Goal: Information Seeking & Learning: Learn about a topic

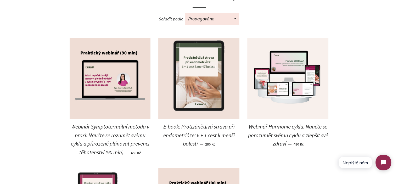
scroll to position [52, 0]
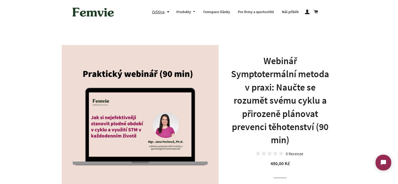
click at [266, 61] on h1 "Webinář Symptotermální metoda v praxi: Naučte se rozumět svému cyklu a přirozen…" at bounding box center [281, 100] width 100 height 92
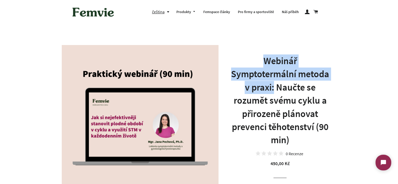
drag, startPoint x: 266, startPoint y: 61, endPoint x: 272, endPoint y: 89, distance: 28.8
click at [272, 89] on h1 "Webinář Symptotermální metoda v praxi: Naučte se rozumět svému cyklu a přirozen…" at bounding box center [281, 100] width 100 height 92
copy h1 "Webinář Symptotermální metoda v praxi:"
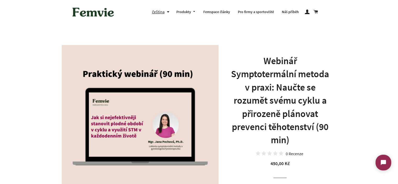
click at [286, 89] on h1 "Webinář Symptotermální metoda v praxi: Naučte se rozumět svému cyklu a přirozen…" at bounding box center [281, 100] width 100 height 92
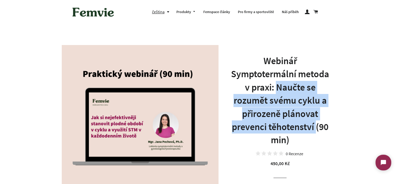
drag, startPoint x: 286, startPoint y: 89, endPoint x: 201, endPoint y: 1, distance: 121.9
click at [315, 125] on h1 "Webinář Symptotermální metoda v praxi: Naučte se rozumět svému cyklu a přirozen…" at bounding box center [281, 100] width 100 height 92
copy h1 "Naučte se rozumět svému cyklu a přirozeně plánovat prevenci těhotenství"
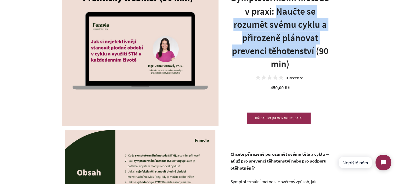
scroll to position [157, 0]
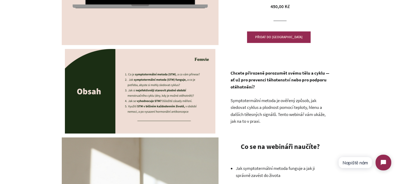
click at [255, 73] on strong "Chcete přirozeně porozumět svému tělu a cyklu — ať už pro prevenci těhotenství …" at bounding box center [280, 80] width 99 height 20
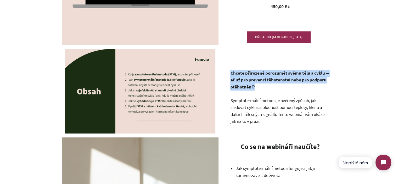
click at [255, 73] on strong "Chcete přirozeně porozumět svému tělu a cyklu — ať už pro prevenci těhotenství …" at bounding box center [280, 80] width 99 height 20
click at [259, 85] on p "Chcete přirozeně porozumět svému tělu a cyklu — ať už pro prevenci těhotenství …" at bounding box center [281, 80] width 100 height 21
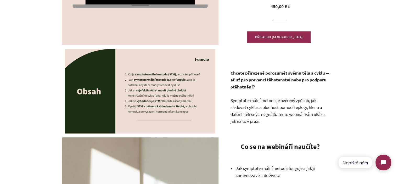
click at [259, 85] on p "Chcete přirozeně porozumět svému tělu a cyklu — ať už pro prevenci těhotenství …" at bounding box center [281, 80] width 100 height 21
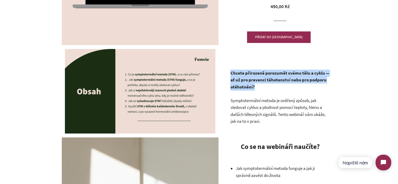
click at [259, 85] on p "Chcete přirozeně porozumět svému tělu a cyklu — ať už pro prevenci těhotenství …" at bounding box center [281, 80] width 100 height 21
click at [269, 90] on p "Chcete přirozeně porozumět svému tělu a cyklu — ať už pro prevenci těhotenství …" at bounding box center [281, 80] width 100 height 21
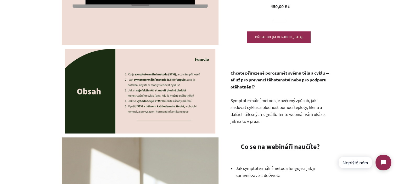
click at [258, 106] on span "Symptotermální metoda je ověřený způsob, jak sledovat cyklus a plodnost pomocí …" at bounding box center [278, 111] width 95 height 27
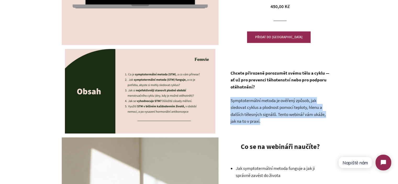
click at [258, 106] on span "Symptotermální metoda je ověřený způsob, jak sledovat cyklus a plodnost pomocí …" at bounding box center [278, 111] width 95 height 27
click at [273, 112] on span "Symptotermální metoda je ověřený způsob, jak sledovat cyklus a plodnost pomocí …" at bounding box center [278, 111] width 95 height 27
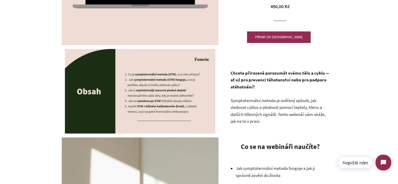
click at [275, 119] on p "Symptotermální metoda je ověřený způsob, jak sledovat cyklus a plodnost pomocí …" at bounding box center [281, 111] width 100 height 28
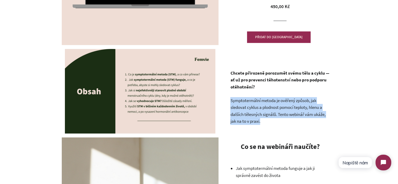
drag, startPoint x: 275, startPoint y: 119, endPoint x: 236, endPoint y: 101, distance: 43.5
click at [236, 101] on p "Symptotermální metoda je ověřený způsob, jak sledovat cyklus a plodnost pomocí …" at bounding box center [281, 111] width 100 height 28
click at [236, 101] on span "Symptotermální metoda je ověřený způsob, jak sledovat cyklus a plodnost pomocí …" at bounding box center [278, 111] width 95 height 27
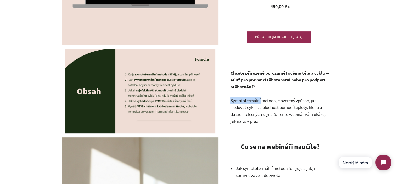
click at [236, 101] on span "Symptotermální metoda je ověřený způsob, jak sledovat cyklus a plodnost pomocí …" at bounding box center [278, 111] width 95 height 27
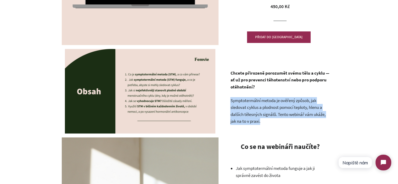
drag, startPoint x: 236, startPoint y: 101, endPoint x: 265, endPoint y: 117, distance: 33.5
click at [265, 117] on p "Symptotermální metoda je ověřený způsob, jak sledovat cyklus a plodnost pomocí …" at bounding box center [281, 111] width 100 height 28
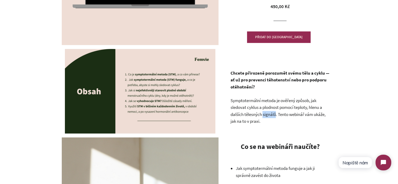
click at [265, 117] on p "Symptotermální metoda je ověřený způsob, jak sledovat cyklus a plodnost pomocí …" at bounding box center [281, 111] width 100 height 28
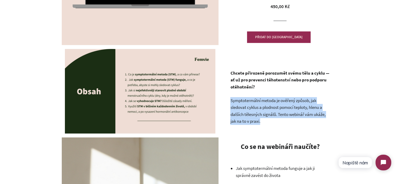
drag, startPoint x: 265, startPoint y: 117, endPoint x: 268, endPoint y: 116, distance: 3.6
click at [264, 115] on p "Symptotermální metoda je ověřený způsob, jak sledovat cyklus a plodnost pomocí …" at bounding box center [281, 111] width 100 height 28
click at [277, 118] on p "Symptotermální metoda je ověřený způsob, jak sledovat cyklus a plodnost pomocí …" at bounding box center [281, 111] width 100 height 28
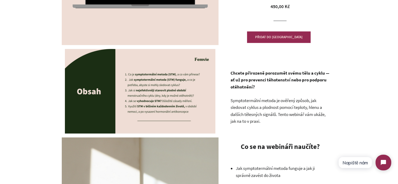
click at [281, 119] on p "Symptotermální metoda je ověřený způsob, jak sledovat cyklus a plodnost pomocí …" at bounding box center [281, 111] width 100 height 28
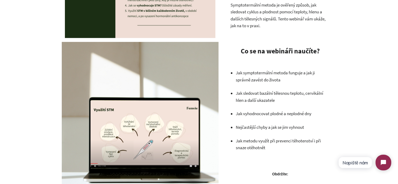
scroll to position [262, 0]
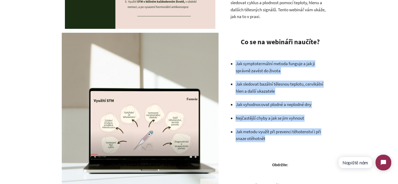
drag, startPoint x: 267, startPoint y: 139, endPoint x: 236, endPoint y: 65, distance: 80.5
copy ul "Jak symptotermální metoda funguje a jak ji správně zavést do života Jak sledova…"
click at [291, 74] on p "Jak symptotermální metoda funguje a jak ji správně zavést do života" at bounding box center [283, 67] width 94 height 14
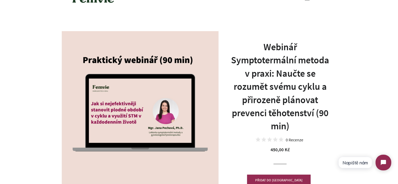
scroll to position [26, 0]
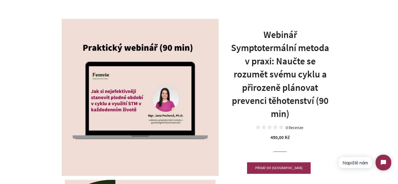
click at [297, 100] on h1 "Webinář Symptotermální metoda v praxi: Naučte se rozumět svému cyklu a přirozen…" at bounding box center [281, 74] width 100 height 92
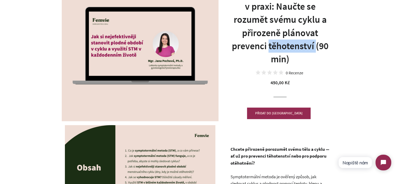
scroll to position [157, 0]
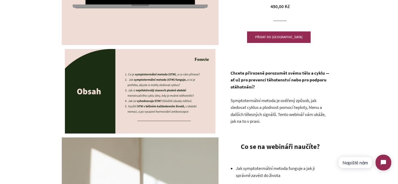
click at [303, 86] on p "Chcete přirozeně porozumět svému tělu a cyklu — ať už pro prevenci těhotenství …" at bounding box center [281, 80] width 100 height 21
click at [264, 80] on strong "Chcete přirozeně porozumět svému tělu a cyklu — ať už pro prevenci těhotenství …" at bounding box center [280, 80] width 99 height 20
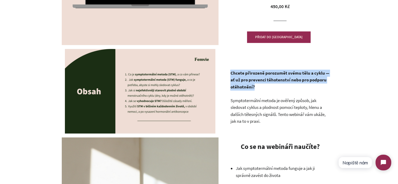
click at [264, 80] on strong "Chcete přirozeně porozumět svému tělu a cyklu — ať už pro prevenci těhotenství …" at bounding box center [280, 80] width 99 height 20
click at [268, 89] on p "Chcete přirozeně porozumět svému tělu a cyklu — ať už pro prevenci těhotenství …" at bounding box center [281, 80] width 100 height 21
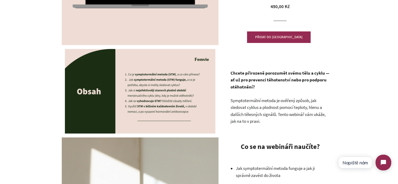
click at [235, 75] on strong "Chcete přirozeně porozumět svému tělu a cyklu — ať už pro prevenci těhotenství …" at bounding box center [280, 80] width 99 height 20
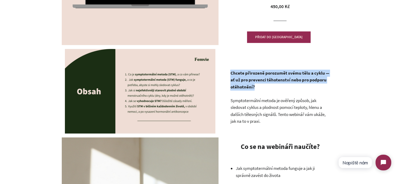
click at [235, 75] on strong "Chcete přirozeně porozumět svému tělu a cyklu — ať už pro prevenci těhotenství …" at bounding box center [280, 80] width 99 height 20
click at [260, 86] on p "Chcete přirozeně porozumět svému tělu a cyklu — ať už pro prevenci těhotenství …" at bounding box center [281, 80] width 100 height 21
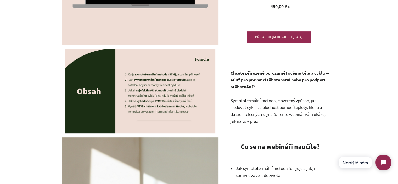
click at [260, 86] on p "Chcete přirozeně porozumět svému tělu a cyklu — ať už pro prevenci těhotenství …" at bounding box center [281, 80] width 100 height 21
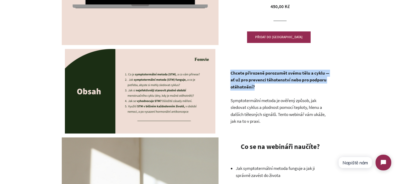
click at [260, 86] on p "Chcete přirozeně porozumět svému tělu a cyklu — ať už pro prevenci těhotenství …" at bounding box center [281, 80] width 100 height 21
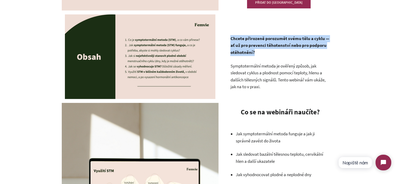
scroll to position [236, 0]
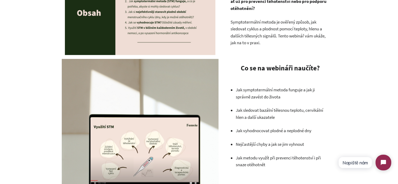
click at [249, 39] on p "Symptotermální metoda je ověřený způsob, jak sledovat cyklus a plodnost pomocí …" at bounding box center [281, 33] width 100 height 28
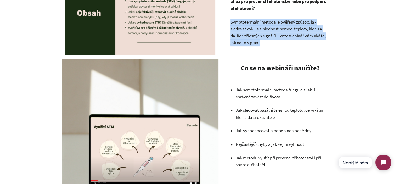
click at [249, 39] on p "Symptotermální metoda je ověřený způsob, jak sledovat cyklus a plodnost pomocí …" at bounding box center [281, 33] width 100 height 28
click at [261, 41] on p "Symptotermální metoda je ověřený způsob, jak sledovat cyklus a plodnost pomocí …" at bounding box center [281, 33] width 100 height 28
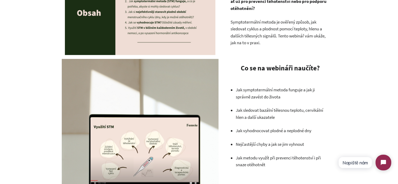
click at [261, 41] on p "Symptotermální metoda je ověřený způsob, jak sledovat cyklus a plodnost pomocí …" at bounding box center [281, 33] width 100 height 28
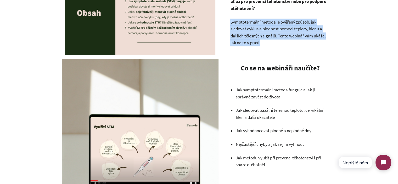
drag, startPoint x: 261, startPoint y: 41, endPoint x: 252, endPoint y: 35, distance: 11.0
click at [255, 36] on p "Symptotermální metoda je ověřený způsob, jak sledovat cyklus a plodnost pomocí …" at bounding box center [281, 33] width 100 height 28
click at [252, 35] on span "Symptotermální metoda je ověřený způsob, jak sledovat cyklus a plodnost pomocí …" at bounding box center [278, 32] width 95 height 27
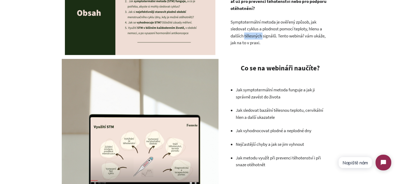
click at [252, 35] on span "Symptotermální metoda je ověřený způsob, jak sledovat cyklus a plodnost pomocí …" at bounding box center [278, 32] width 95 height 27
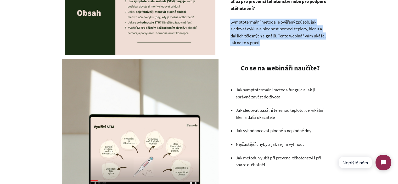
click at [252, 35] on span "Symptotermální metoda je ověřený způsob, jak sledovat cyklus a plodnost pomocí …" at bounding box center [278, 32] width 95 height 27
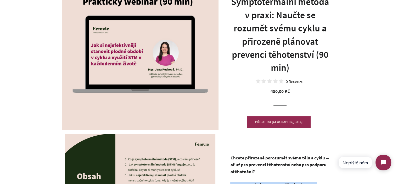
scroll to position [52, 0]
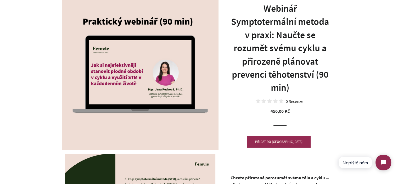
click at [291, 34] on h1 "Webinář Symptotermální metoda v praxi: Naučte se rozumět svému cyklu a přirozen…" at bounding box center [281, 48] width 100 height 92
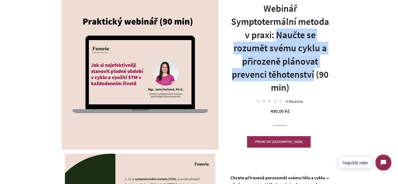
drag, startPoint x: 291, startPoint y: 34, endPoint x: 312, endPoint y: 72, distance: 43.4
click at [312, 72] on h1 "Webinář Symptotermální metoda v praxi: Naučte se rozumět svému cyklu a přirozen…" at bounding box center [281, 48] width 100 height 92
click at [313, 73] on h1 "Webinář Symptotermální metoda v praxi: Naučte se rozumět svému cyklu a přirozen…" at bounding box center [281, 48] width 100 height 92
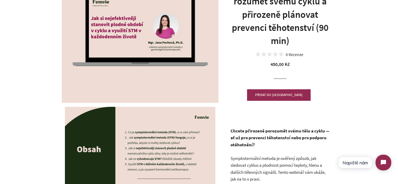
scroll to position [105, 0]
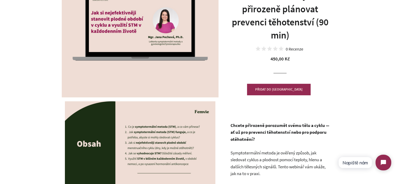
click at [255, 133] on strong "Chcete přirozeně porozumět svému tělu a cyklu — ať už pro prevenci těhotenství …" at bounding box center [280, 133] width 99 height 20
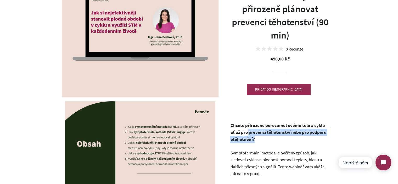
drag, startPoint x: 255, startPoint y: 133, endPoint x: 256, endPoint y: 139, distance: 6.1
click at [256, 139] on p "Chcete přirozeně porozumět svému tělu a cyklu — ať už pro prevenci těhotenství …" at bounding box center [281, 132] width 100 height 21
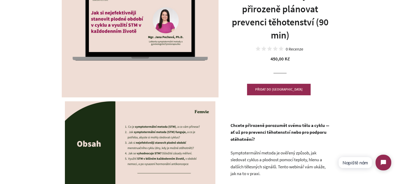
click at [256, 139] on p "Chcete přirozeně porozumět svému tělu a cyklu — ať už pro prevenci těhotenství …" at bounding box center [281, 132] width 100 height 21
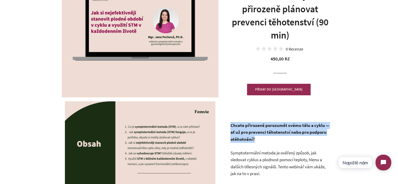
drag, startPoint x: 256, startPoint y: 139, endPoint x: 245, endPoint y: 134, distance: 12.0
click at [245, 134] on p "Chcete přirozeně porozumět svému tělu a cyklu — ať už pro prevenci těhotenství …" at bounding box center [281, 132] width 100 height 21
click at [245, 134] on strong "Chcete přirozeně porozumět svému tělu a cyklu — ať už pro prevenci těhotenství …" at bounding box center [280, 133] width 99 height 20
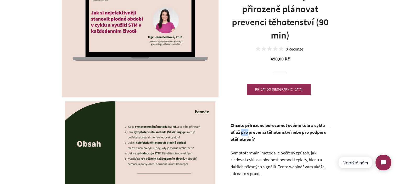
click at [245, 134] on strong "Chcete přirozeně porozumět svému tělu a cyklu — ať už pro prevenci těhotenství …" at bounding box center [280, 133] width 99 height 20
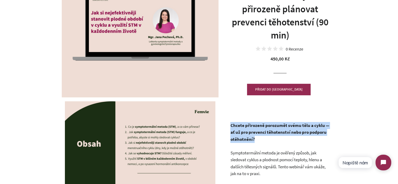
click at [245, 134] on strong "Chcete přirozeně porozumět svému tělu a cyklu — ať už pro prevenci těhotenství …" at bounding box center [280, 133] width 99 height 20
click at [264, 135] on p "Chcete přirozeně porozumět svému tělu a cyklu — ať už pro prevenci těhotenství …" at bounding box center [281, 132] width 100 height 21
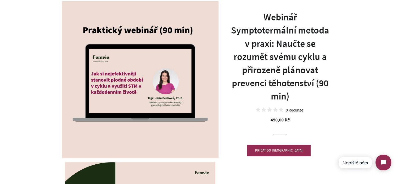
scroll to position [26, 0]
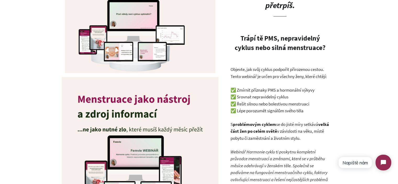
scroll to position [210, 0]
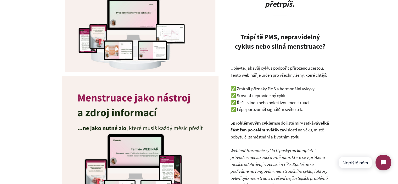
click at [261, 74] on p "Objevte, jak svůj cyklus podpořit přirozenou cestou. Tento webinář je určen pro…" at bounding box center [281, 72] width 100 height 14
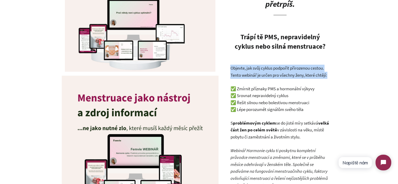
click at [261, 74] on p "Objevte, jak svůj cyklus podpořit přirozenou cestou. Tento webinář je určen pro…" at bounding box center [281, 72] width 100 height 14
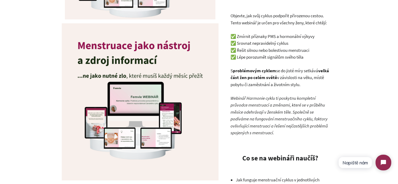
click at [261, 74] on p "S problémovým cyklem se do jisté míry setkává velká část žen po celém světě v z…" at bounding box center [281, 77] width 100 height 21
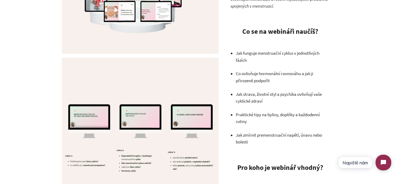
scroll to position [393, 0]
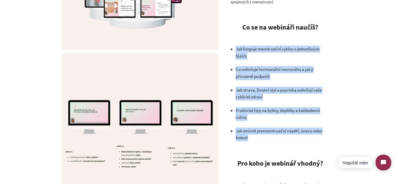
drag, startPoint x: 236, startPoint y: 49, endPoint x: 255, endPoint y: 136, distance: 88.9
click at [255, 136] on ul "Jak funguje menstruační cyklus v jednotlivých fázích Co ovlivňuje hormonální ro…" at bounding box center [283, 94] width 94 height 96
copy ul "Jak funguje menstruační cyklus v jednotlivých fázích Co ovlivňuje hormonální ro…"
click at [307, 79] on p "Co ovlivňuje hormonální rovnováhu a jak ji přirozeně podpořit" at bounding box center [283, 73] width 94 height 14
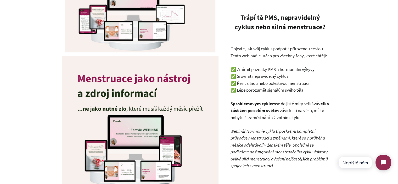
scroll to position [262, 0]
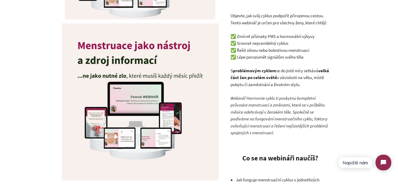
click at [255, 52] on p "✅ Zmírnit příznaky PMS a hormonální výkyvy ✅ Srovnat nepravidelný cyklus ✅ Řeši…" at bounding box center [281, 47] width 100 height 28
click at [293, 56] on p "✅ Zmírnit příznaky PMS a hormonální výkyvy ✅ Srovnat nepravidelný cyklus ✅ Řeši…" at bounding box center [281, 47] width 100 height 28
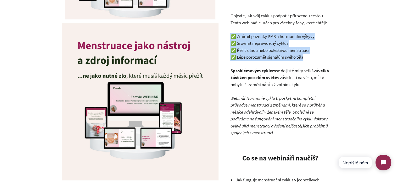
drag, startPoint x: 293, startPoint y: 56, endPoint x: 255, endPoint y: 35, distance: 44.1
click at [255, 35] on p "✅ Zmírnit příznaky PMS a hormonální výkyvy ✅ Srovnat nepravidelný cyklus ✅ Řeši…" at bounding box center [281, 47] width 100 height 28
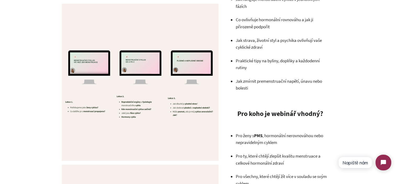
scroll to position [445, 0]
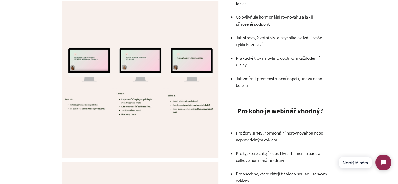
click at [280, 67] on p "Praktické tipy na byliny, doplňky a každodenní rutiny" at bounding box center [283, 62] width 94 height 14
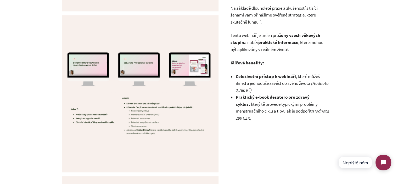
scroll to position [733, 0]
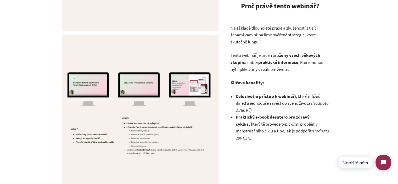
click at [264, 113] on em "(Hodnota 2,780 Kč)" at bounding box center [282, 106] width 93 height 13
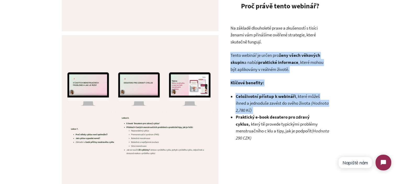
drag, startPoint x: 264, startPoint y: 113, endPoint x: 250, endPoint y: 66, distance: 48.8
click at [250, 66] on div "Tento webinář je určen pro ženy všech věkových skupin a nabízí praktické inform…" at bounding box center [281, 97] width 100 height 90
click at [249, 65] on p "Tento webinář je určen pro ženy všech věkových skupin a nabízí praktické inform…" at bounding box center [281, 62] width 100 height 21
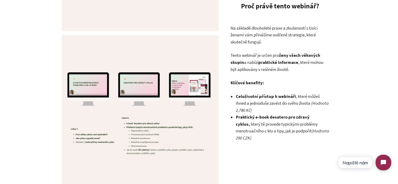
click at [249, 65] on p "Tento webinář je určen pro ženy všech věkových skupin a nabízí praktické inform…" at bounding box center [281, 62] width 100 height 21
click at [252, 38] on p "Na základě dlouholeté praxe a zkušeností s tisíci ženami vám přinášíme ověřené …" at bounding box center [281, 35] width 100 height 21
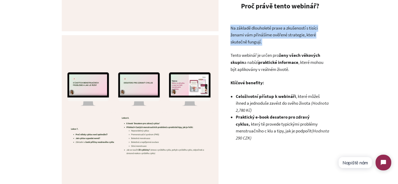
click at [252, 38] on p "Na základě dlouholeté praxe a zkušeností s tisíci ženami vám přinášíme ověřené …" at bounding box center [281, 35] width 100 height 21
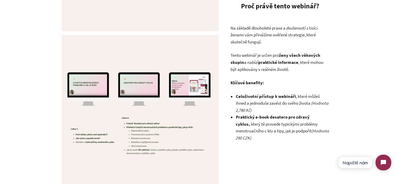
click at [266, 62] on strong "praktické informace" at bounding box center [278, 62] width 40 height 6
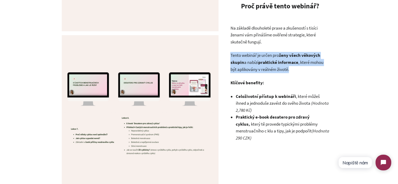
drag, startPoint x: 266, startPoint y: 62, endPoint x: 293, endPoint y: 69, distance: 28.1
click at [266, 62] on strong "praktické informace" at bounding box center [278, 62] width 40 height 6
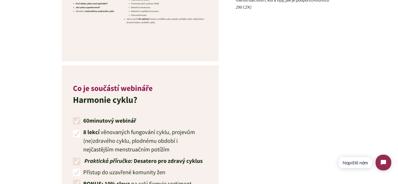
click at [359, 88] on div at bounding box center [199, 29] width 398 height 1696
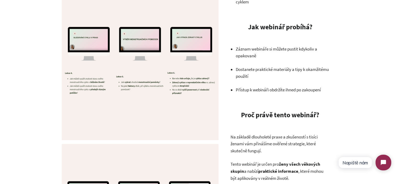
scroll to position [620, 0]
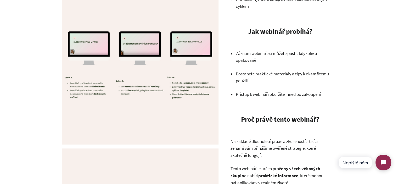
click at [249, 56] on p "Záznam webináře si můžete pustit kdykoliv a opakovaně" at bounding box center [283, 57] width 94 height 14
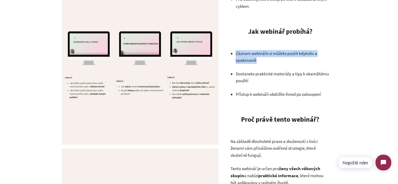
click at [249, 56] on p "Záznam webináře si můžete pustit kdykoliv a opakovaně" at bounding box center [283, 57] width 94 height 14
click at [270, 61] on p "Záznam webináře si můžete pustit kdykoliv a opakovaně" at bounding box center [283, 57] width 94 height 14
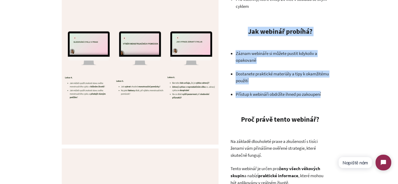
drag, startPoint x: 247, startPoint y: 32, endPoint x: 325, endPoint y: 95, distance: 100.6
click at [325, 95] on div "Pro koho je webinář vhodný? Pro ženy s PMS , hormonální nerovnováhou nebo nepra…" at bounding box center [281, 45] width 100 height 227
copy div "Jak webinář probíhá? Záznam webináře si můžete pustit kdykoliv a opakovaně Dost…"
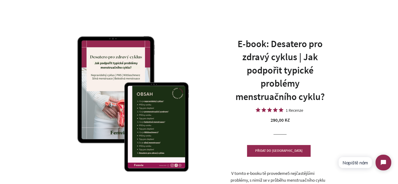
scroll to position [26, 0]
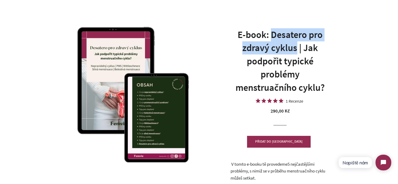
drag, startPoint x: 273, startPoint y: 35, endPoint x: 298, endPoint y: 48, distance: 28.1
click at [298, 48] on h1 "E-book: Desatero pro zdravý cyklus | Jak podpořit typické problémy menstruačníh…" at bounding box center [281, 61] width 100 height 66
copy h1 "Desatero pro zdravý cyklus"
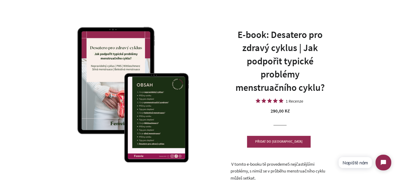
click at [322, 64] on h1 "E-book: Desatero pro zdravý cyklus | Jak podpořit typické problémy menstruačníh…" at bounding box center [281, 61] width 100 height 66
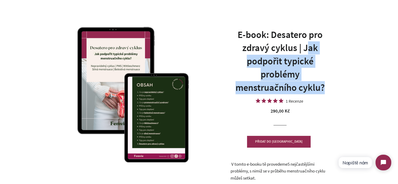
drag, startPoint x: 306, startPoint y: 51, endPoint x: 329, endPoint y: 87, distance: 42.5
click at [329, 87] on h1 "E-book: Desatero pro zdravý cyklus | Jak podpořit typické problémy menstruačníh…" at bounding box center [281, 61] width 100 height 66
drag, startPoint x: 329, startPoint y: 87, endPoint x: 306, endPoint y: 50, distance: 43.3
click at [306, 50] on h1 "E-book: Desatero pro zdravý cyklus | Jak podpořit typické problémy menstruačníh…" at bounding box center [281, 61] width 100 height 66
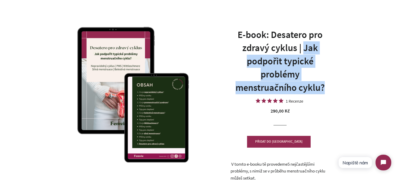
click at [306, 50] on h1 "E-book: Desatero pro zdravý cyklus | Jak podpořit typické problémy menstruačníh…" at bounding box center [281, 61] width 100 height 66
drag, startPoint x: 305, startPoint y: 49, endPoint x: 327, endPoint y: 85, distance: 42.1
click at [327, 85] on h1 "E-book: Desatero pro zdravý cyklus | Jak podpořit typické problémy menstruačníh…" at bounding box center [281, 61] width 100 height 66
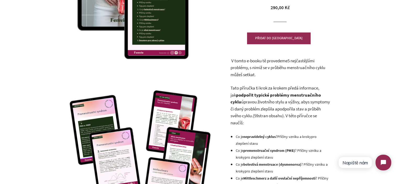
scroll to position [131, 0]
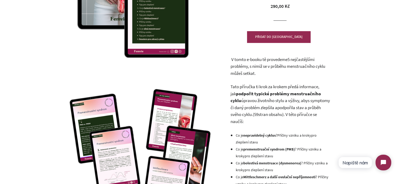
click at [245, 74] on span ", s nimiž se v průběhu menstruačního cyklu můžeš setkat." at bounding box center [278, 69] width 95 height 13
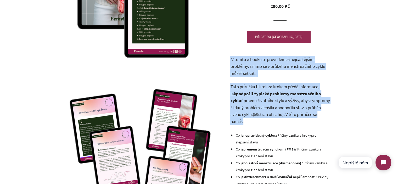
drag, startPoint x: 245, startPoint y: 74, endPoint x: 256, endPoint y: 106, distance: 33.6
click at [256, 106] on div "V tomto e-booku tě provedeme 5 nejčastějšími problémy , s nimiž se v průběhu me…" at bounding box center [281, 163] width 100 height 215
click at [256, 106] on span "abys symptomy či daný problém zlepšila a" at bounding box center [281, 104] width 100 height 13
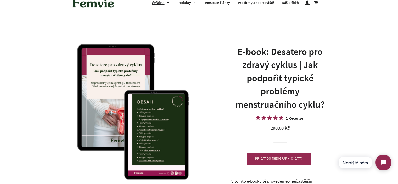
scroll to position [0, 0]
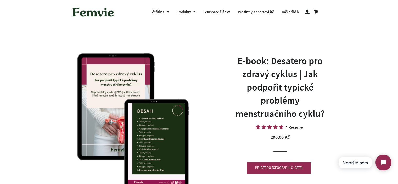
click at [279, 99] on h1 "E-book: Desatero pro zdravý cyklus | Jak podpořit typické problémy menstruačníh…" at bounding box center [281, 87] width 100 height 66
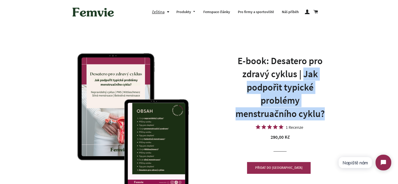
drag, startPoint x: 304, startPoint y: 76, endPoint x: 328, endPoint y: 112, distance: 43.0
click at [328, 112] on h1 "E-book: Desatero pro zdravý cyklus | Jak podpořit typické problémy menstruačníh…" at bounding box center [281, 87] width 100 height 66
drag, startPoint x: 304, startPoint y: 73, endPoint x: 324, endPoint y: 115, distance: 46.5
click at [324, 115] on h1 "E-book: Desatero pro zdravý cyklus | Jak podpořit typické problémy menstruačníh…" at bounding box center [281, 87] width 100 height 66
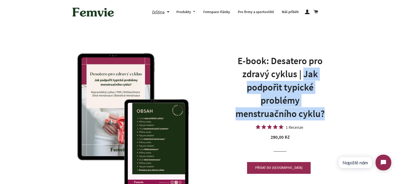
copy h1 "Jak podpořit typické problémy menstruačního cyklu?"
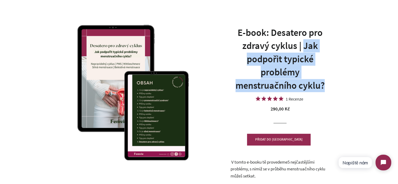
scroll to position [131, 0]
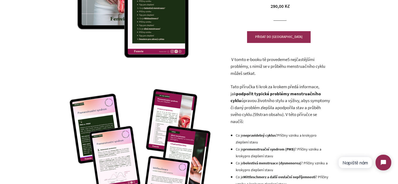
click at [240, 68] on span "5 nejčastějšími problémy" at bounding box center [273, 63] width 84 height 13
drag, startPoint x: 261, startPoint y: 87, endPoint x: 254, endPoint y: 89, distance: 7.7
click at [261, 87] on span "Tato příručka ti krok za krokem předá informace, jak" at bounding box center [275, 90] width 89 height 13
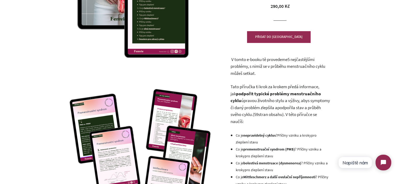
click at [229, 86] on div "E-book: Desatero pro zdravý cyklus | Jak podpořit typické problémy menstruačníh…" at bounding box center [278, 94] width 118 height 360
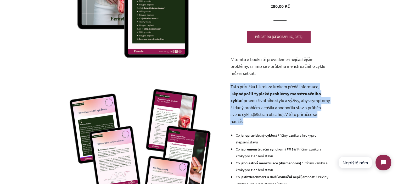
drag, startPoint x: 229, startPoint y: 86, endPoint x: 236, endPoint y: 95, distance: 11.6
click at [236, 95] on div "E-book: Desatero pro zdravý cyklus | Jak podpořit typické problémy menstruačníh…" at bounding box center [278, 94] width 118 height 360
drag, startPoint x: 237, startPoint y: 96, endPoint x: 244, endPoint y: 100, distance: 8.2
click at [237, 96] on span "podpořit typické problémy menstruačního cyklu" at bounding box center [276, 97] width 90 height 13
click at [247, 100] on span "úpravou životního stylu a výživy, abys symptomy či daný problém zlepšila a podp…" at bounding box center [281, 108] width 100 height 20
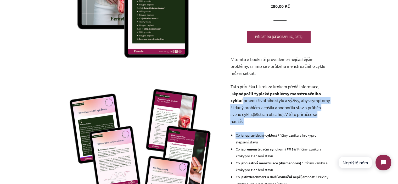
drag, startPoint x: 247, startPoint y: 100, endPoint x: 256, endPoint y: 126, distance: 26.8
click at [256, 126] on div "V tomto e-booku tě provedeme 5 nejčastějšími problémy , s nimiž se v průběhu me…" at bounding box center [281, 163] width 100 height 215
click at [251, 121] on p "Tato příručka ti krok za krokem předá informace, jak podpořit typické problémy …" at bounding box center [281, 104] width 100 height 42
click at [250, 121] on p "Tato příručka ti krok za krokem předá informace, jak podpořit typické problémy …" at bounding box center [281, 104] width 100 height 42
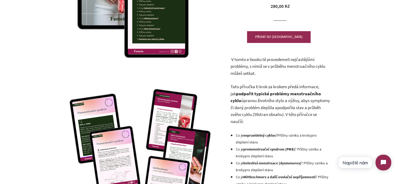
click at [250, 119] on p "Tato příručka ti krok za krokem předá informace, jak podpořit typické problémy …" at bounding box center [281, 104] width 100 height 42
drag, startPoint x: 253, startPoint y: 120, endPoint x: 233, endPoint y: 87, distance: 38.4
click at [233, 87] on p "Tato příručka ti krok za krokem předá informace, jak podpořit typické problémy …" at bounding box center [281, 104] width 100 height 42
click at [232, 87] on span "Tato příručka ti krok za krokem předá informace, jak" at bounding box center [275, 90] width 89 height 13
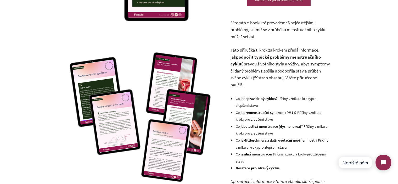
scroll to position [183, 0]
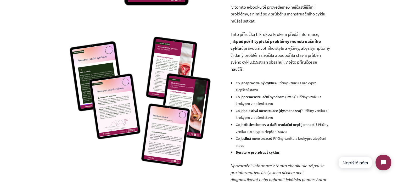
click at [244, 56] on span "abys symptomy či daný problém zlepšila a" at bounding box center [281, 51] width 100 height 13
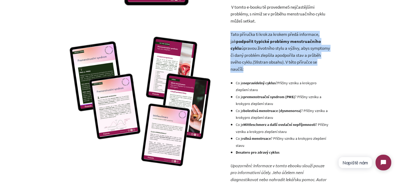
click at [244, 56] on span "abys symptomy či daný problém zlepšila a" at bounding box center [281, 51] width 100 height 13
click at [250, 70] on p "Tato příručka ti krok za krokem předá informace, jak podpořit typické problémy …" at bounding box center [281, 52] width 100 height 42
drag, startPoint x: 237, startPoint y: 39, endPoint x: 235, endPoint y: 36, distance: 3.4
click at [235, 36] on p "Tato příručka ti krok za krokem předá informace, jak podpořit typické problémy …" at bounding box center [281, 52] width 100 height 42
click at [235, 36] on span "Tato příručka ti krok za krokem předá informace, jak" at bounding box center [275, 37] width 89 height 13
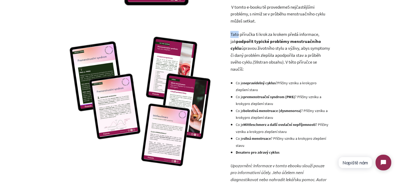
click at [234, 36] on span "Tato příručka ti krok za krokem předá informace, jak" at bounding box center [275, 37] width 89 height 13
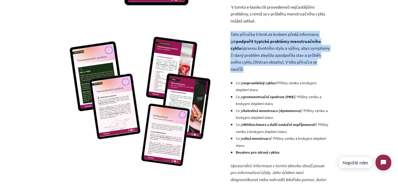
drag, startPoint x: 234, startPoint y: 36, endPoint x: 254, endPoint y: 57, distance: 28.4
click at [251, 56] on p "Tato příručka ti krok za krokem předá informace, jak podpořit typické problémy …" at bounding box center [281, 52] width 100 height 42
click at [258, 61] on span "podpořila stav a průběh svého cyklu" at bounding box center [276, 58] width 90 height 13
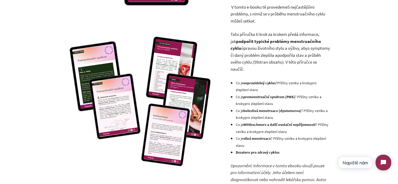
click at [265, 70] on p "Tato příručka ti krok za krokem předá informace, jak podpořit typické problémy …" at bounding box center [281, 52] width 100 height 42
drag, startPoint x: 265, startPoint y: 70, endPoint x: 233, endPoint y: 36, distance: 46.7
click at [236, 36] on p "Tato příručka ti krok za krokem předá informace, jak podpořit typické problémy …" at bounding box center [281, 52] width 100 height 42
click at [233, 36] on span "Tato příručka ti krok za krokem předá informace, jak" at bounding box center [275, 37] width 89 height 13
drag, startPoint x: 232, startPoint y: 35, endPoint x: 253, endPoint y: 67, distance: 38.9
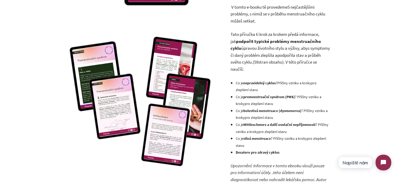
click at [253, 67] on p "Tato příručka ti krok za krokem předá informace, jak podpořit typické problémy …" at bounding box center [281, 52] width 100 height 42
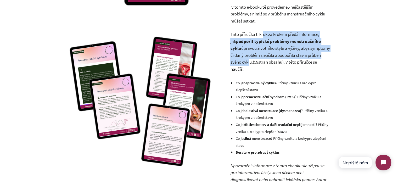
drag, startPoint x: 264, startPoint y: 39, endPoint x: 265, endPoint y: 65, distance: 26.2
click at [265, 65] on p "Tato příručka ti krok za krokem předá informace, jak podpořit typické problémy …" at bounding box center [281, 52] width 100 height 42
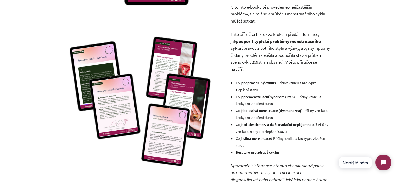
click at [264, 67] on p "Tato příručka ti krok za krokem předá informace, jak podpořit typické problémy …" at bounding box center [281, 52] width 100 height 42
drag, startPoint x: 259, startPoint y: 69, endPoint x: 229, endPoint y: 36, distance: 44.9
click at [238, 38] on p "Tato příručka ti krok za krokem předá informace, jak podpořit typické problémy …" at bounding box center [281, 52] width 100 height 42
click at [229, 36] on div "E-book: Desatero pro zdravý cyklus | Jak podpořit typické problémy menstruačníh…" at bounding box center [278, 42] width 118 height 360
drag, startPoint x: 230, startPoint y: 35, endPoint x: 260, endPoint y: 71, distance: 47.6
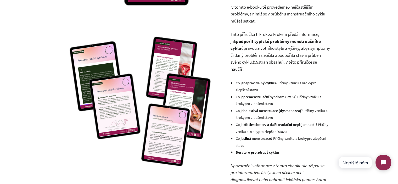
click at [260, 71] on div "E-book: Desatero pro zdravý cyklus | Jak podpořit typické problémy menstruačníh…" at bounding box center [278, 42] width 118 height 360
click at [260, 71] on p "Tato příručka ti krok za krokem předá informace, jak podpořit typické problémy …" at bounding box center [281, 52] width 100 height 42
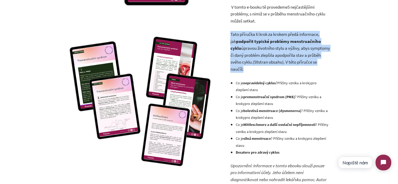
drag, startPoint x: 260, startPoint y: 71, endPoint x: 231, endPoint y: 37, distance: 44.8
click at [231, 37] on p "Tato příručka ti krok za krokem předá informace, jak podpořit typické problémy …" at bounding box center [281, 52] width 100 height 42
click at [231, 37] on span "Tato příručka ti krok za krokem předá informace, jak" at bounding box center [275, 37] width 89 height 13
drag, startPoint x: 231, startPoint y: 37, endPoint x: 252, endPoint y: 71, distance: 39.7
click at [252, 71] on p "Tato příručka ti krok za krokem předá informace, jak podpořit typické problémy …" at bounding box center [281, 52] width 100 height 42
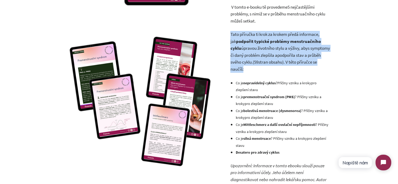
click at [252, 71] on p "Tato příručka ti krok za krokem předá informace, jak podpořit typické problémy …" at bounding box center [281, 52] width 100 height 42
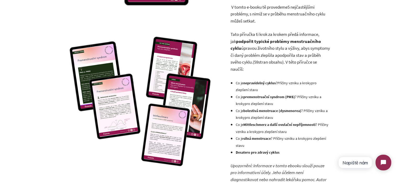
click at [267, 151] on strong "Desatero pro zdravý cyklus" at bounding box center [258, 152] width 44 height 5
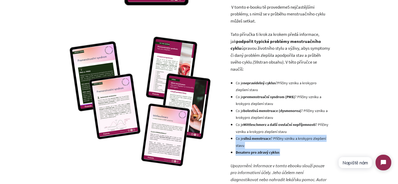
drag, startPoint x: 267, startPoint y: 151, endPoint x: 259, endPoint y: 140, distance: 13.5
click at [259, 140] on ul "Co je nepravidelný cyklus ? Příčiny vzniku a kroky pro zlepšení stavu Co je pre…" at bounding box center [283, 117] width 94 height 76
click at [259, 140] on strong "silná menstruace" at bounding box center [257, 138] width 28 height 5
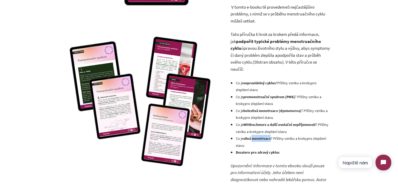
click at [259, 140] on strong "silná menstruace" at bounding box center [257, 138] width 28 height 5
click at [260, 141] on li "Co je silná menstruace ? Příčiny vzniku a kroky pro zlepšení stavu" at bounding box center [283, 142] width 94 height 14
click at [253, 148] on li "Co je silná menstruace ? Příčiny vzniku a kroky pro zlepšení stavu" at bounding box center [283, 142] width 94 height 14
click at [253, 151] on strong "Desatero pro zdravý cyklus" at bounding box center [258, 152] width 44 height 5
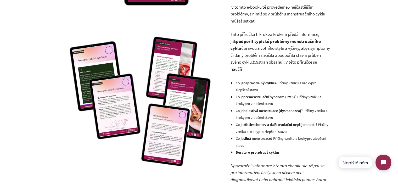
click at [270, 66] on p "Tato příručka ti krok za krokem předá informace, jak podpořit typické problémy …" at bounding box center [281, 52] width 100 height 42
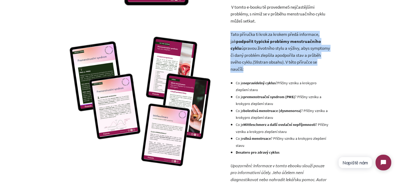
click at [270, 66] on p "Tato příručka ti krok za krokem předá informace, jak podpořit typické problémy …" at bounding box center [281, 52] width 100 height 42
click at [269, 58] on p "Tato příručka ti krok za krokem předá informace, jak podpořit typické problémy …" at bounding box center [281, 52] width 100 height 42
drag, startPoint x: 256, startPoint y: 67, endPoint x: 226, endPoint y: 34, distance: 44.4
click at [226, 35] on div "E-book: Desatero pro zdravý cyklus | Jak podpořit typické problémy menstruačníh…" at bounding box center [278, 42] width 118 height 360
click at [226, 34] on div "E-book: Desatero pro zdravý cyklus | Jak podpořit typické problémy menstruačníh…" at bounding box center [278, 42] width 118 height 360
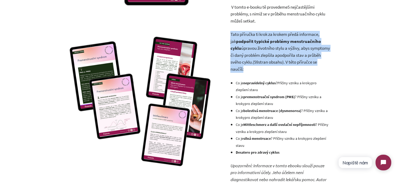
drag, startPoint x: 226, startPoint y: 34, endPoint x: 261, endPoint y: 70, distance: 50.0
click at [261, 70] on div "E-book: Desatero pro zdravý cyklus | Jak podpořit typické problémy menstruačníh…" at bounding box center [278, 42] width 118 height 360
click at [261, 70] on p "Tato příručka ti krok za krokem předá informace, jak podpořit typické problémy …" at bounding box center [281, 52] width 100 height 42
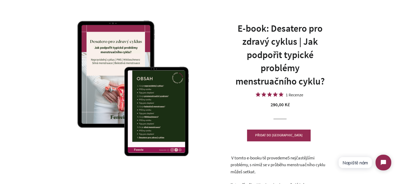
scroll to position [0, 0]
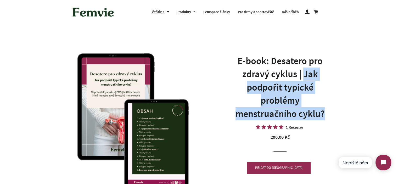
drag, startPoint x: 304, startPoint y: 74, endPoint x: 328, endPoint y: 112, distance: 45.2
click at [328, 112] on h1 "E-book: Desatero pro zdravý cyklus | Jak podpořit typické problémy menstruačníh…" at bounding box center [281, 87] width 100 height 66
copy h1 "Jak podpořit typické problémy menstruačního cyklu?"
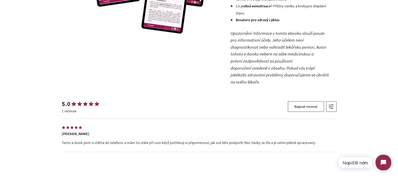
scroll to position [288, 0]
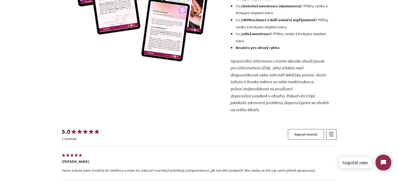
click at [280, 93] on icon "Upozornění: Informace v tomto ebooku slouží pouze pro informativní účely. Jeho …" at bounding box center [280, 85] width 98 height 54
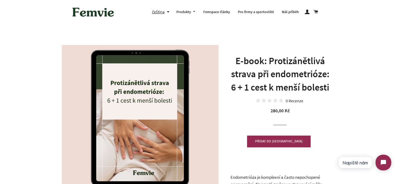
click at [282, 60] on h1 "E-book: Protizánětlivá strava při endometrióze: 6 + 1 cest k menší bolesti" at bounding box center [281, 74] width 100 height 40
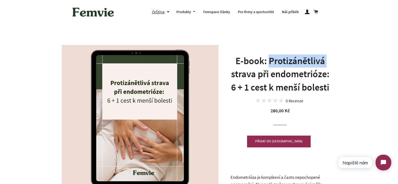
click at [282, 60] on h1 "E-book: Protizánětlivá strava při endometrióze: 6 + 1 cest k menší bolesti" at bounding box center [281, 74] width 100 height 40
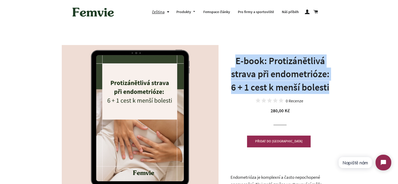
drag, startPoint x: 282, startPoint y: 60, endPoint x: 325, endPoint y: 83, distance: 48.0
click at [325, 83] on h1 "E-book: Protizánětlivá strava při endometrióze: 6 + 1 cest k menší bolesti" at bounding box center [281, 74] width 100 height 40
click at [326, 83] on h1 "E-book: Protizánětlivá strava při endometrióze: 6 + 1 cest k menší bolesti" at bounding box center [281, 74] width 100 height 40
drag, startPoint x: 331, startPoint y: 87, endPoint x: 269, endPoint y: 63, distance: 66.2
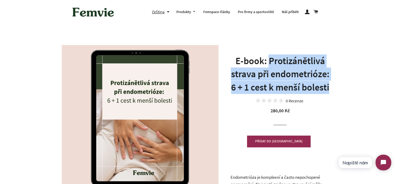
copy h1 "Protizánětlivá strava při endometrióze: 6 + 1 cest k menší bolesti"
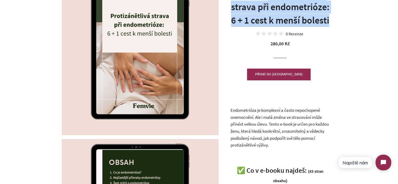
scroll to position [157, 0]
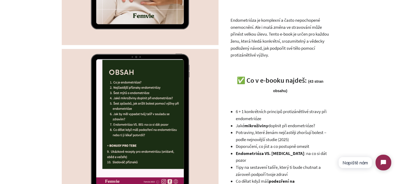
click at [264, 42] on p "Endometrióza je komplexní a často nepochopené onemocnění. Ale i malá změna ve s…" at bounding box center [281, 38] width 100 height 42
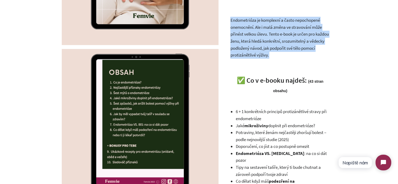
click at [264, 42] on p "Endometrióza je komplexní a často nepochopené onemocnění. Ale i malá změna ve s…" at bounding box center [281, 38] width 100 height 42
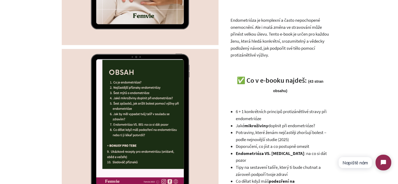
click at [299, 59] on div "Endometrióza je komplexní a často nepochopené onemocnění. Ale i malá změna ve s…" at bounding box center [281, 172] width 100 height 339
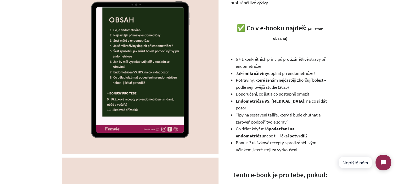
scroll to position [210, 0]
click at [267, 65] on li "6 + 1 konkrétních principů protizánětlivé stravy při endometrióze" at bounding box center [283, 63] width 94 height 14
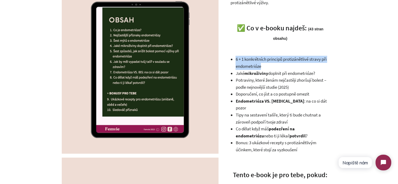
click at [267, 65] on li "6 + 1 konkrétních principů protizánětlivé stravy při endometrióze" at bounding box center [283, 63] width 94 height 14
click at [259, 65] on li "6 + 1 konkrétních principů protizánětlivé stravy při endometrióze" at bounding box center [283, 63] width 94 height 14
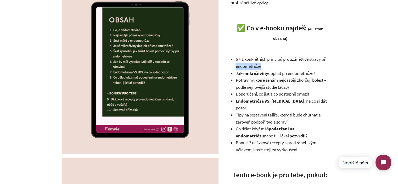
click at [259, 65] on li "6 + 1 konkrétních principů protizánětlivé stravy při endometrióze" at bounding box center [283, 63] width 94 height 14
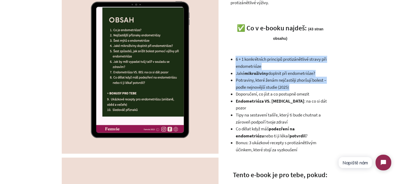
drag, startPoint x: 259, startPoint y: 65, endPoint x: 303, endPoint y: 86, distance: 48.4
click at [303, 86] on ul "6 + 1 konkrétních principů protizánětlivé stravy při endometrióze Jaké mikroživ…" at bounding box center [283, 104] width 94 height 97
click at [303, 86] on li "Potraviny, které ženám nejčastěji zhoršují bolest – podle nejnovější studie (20…" at bounding box center [283, 84] width 94 height 14
drag, startPoint x: 319, startPoint y: 87, endPoint x: 238, endPoint y: 62, distance: 85.4
click at [238, 62] on ul "6 + 1 konkrétních principů protizánětlivé stravy při endometrióze Jaké mikroživ…" at bounding box center [283, 104] width 94 height 97
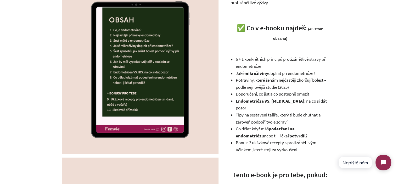
click at [236, 62] on div "Endometrióza je komplexní a často nepochopené onemocnění. Ale i malá změna ve s…" at bounding box center [281, 120] width 100 height 339
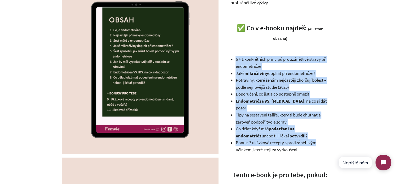
drag, startPoint x: 236, startPoint y: 62, endPoint x: 322, endPoint y: 139, distance: 115.9
click at [322, 139] on div "Endometrióza je komplexní a často nepochopené onemocnění. Ale i malá změna ve s…" at bounding box center [281, 120] width 100 height 339
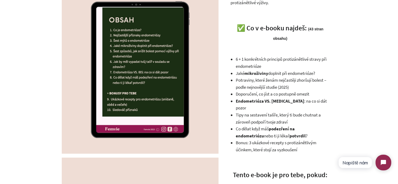
click at [313, 140] on li "Bonus: 3 ukázkové recepty s protizánětlivým účinkem, které stojí za vyzkoušení" at bounding box center [283, 146] width 94 height 14
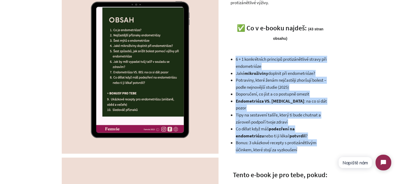
drag, startPoint x: 307, startPoint y: 143, endPoint x: 234, endPoint y: 59, distance: 110.6
click at [234, 59] on div "Endometrióza je komplexní a často nepochopené onemocnění. Ale i malá změna ve s…" at bounding box center [281, 120] width 100 height 339
copy ul "6 + 1 konkrétních principů protizánětlivé stravy při endometrióze Jaké mikroživ…"
click at [284, 94] on li "Doporučení, co jíst a co postupně omezit" at bounding box center [283, 94] width 94 height 7
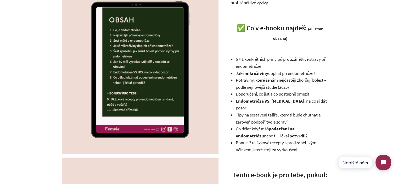
scroll to position [314, 0]
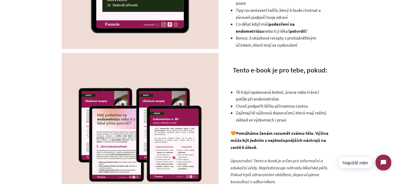
click at [257, 89] on li "Tě trápí opakovaná bolest, únava nebo trávicí potíže při endometrióze" at bounding box center [283, 96] width 94 height 14
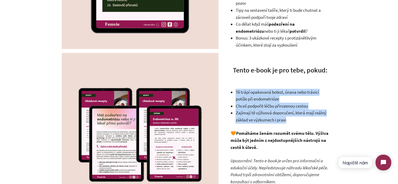
drag, startPoint x: 257, startPoint y: 88, endPoint x: 302, endPoint y: 113, distance: 51.5
click at [302, 113] on ul "Tě trápí opakovaná bolest, únava nebo trávicí potíže při endometrióze Chceš pod…" at bounding box center [283, 106] width 94 height 35
click at [302, 113] on li "Zajímají tě výživová doporučení, která mají reálný základ ve výzkumech i praxi" at bounding box center [283, 116] width 94 height 14
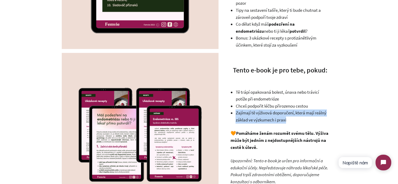
click at [302, 113] on li "Zajímají tě výživová doporučení, která mají reálný základ ve výzkumech i praxi" at bounding box center [283, 116] width 94 height 14
click at [278, 109] on li "Zajímají tě výživová doporučení, která mají reálný základ ve výzkumech i praxi" at bounding box center [283, 116] width 94 height 14
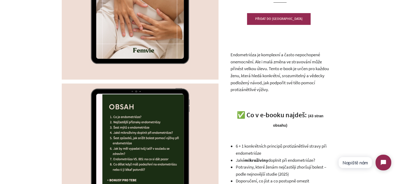
scroll to position [52, 0]
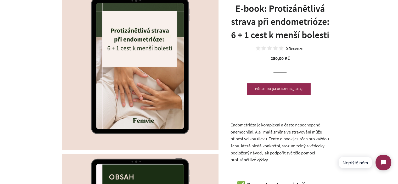
click at [269, 134] on p "Endometrióza je komplexní a často nepochopené onemocnění. Ale i malá změna ve s…" at bounding box center [281, 143] width 100 height 42
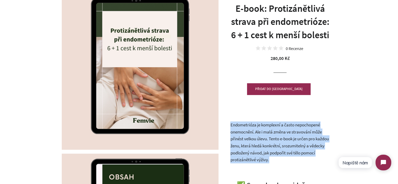
click at [269, 134] on p "Endometrióza je komplexní a často nepochopené onemocnění. Ale i malá změna ve s…" at bounding box center [281, 143] width 100 height 42
click at [289, 150] on p "Endometrióza je komplexní a často nepochopené onemocnění. Ale i malá změna ve s…" at bounding box center [281, 143] width 100 height 42
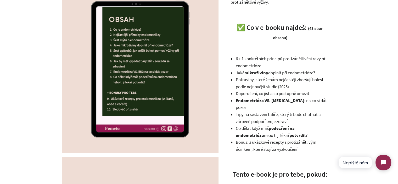
scroll to position [210, 0]
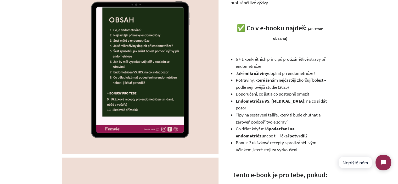
click at [281, 72] on span "Jaké mikroživiny doplnit při endometrióze?" at bounding box center [275, 73] width 79 height 6
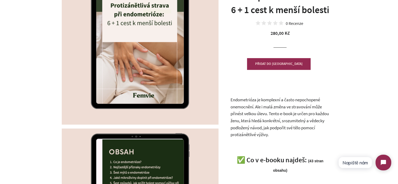
scroll to position [26, 0]
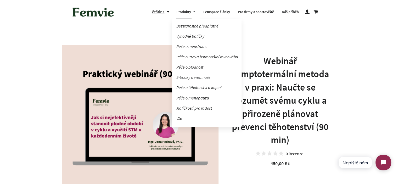
click at [196, 78] on link "E-booky a webináře" at bounding box center [206, 77] width 69 height 9
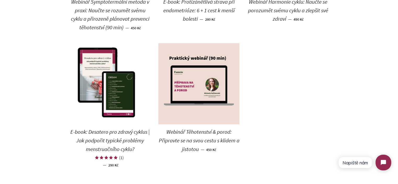
scroll to position [183, 0]
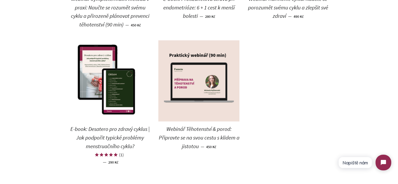
click at [219, 86] on img at bounding box center [198, 80] width 81 height 81
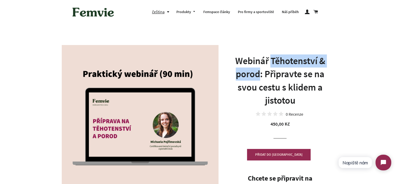
drag, startPoint x: 271, startPoint y: 59, endPoint x: 261, endPoint y: 73, distance: 17.4
click at [261, 73] on h1 "Webinář Těhotenství & porod: Připravte se na svou cestu s klidem a jistotou" at bounding box center [281, 80] width 100 height 53
copy h1 "Těhotenství & porod"
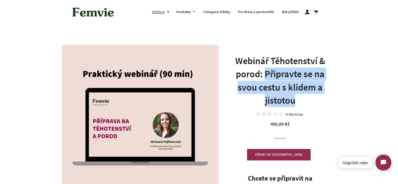
drag, startPoint x: 267, startPoint y: 75, endPoint x: 310, endPoint y: 100, distance: 50.0
click at [310, 100] on h1 "Webinář Těhotenství & porod: Připravte se na svou cestu s klidem a jistotou" at bounding box center [281, 80] width 100 height 53
copy h1 "Připravte se na svou cestu s klidem a [GEOGRAPHIC_DATA]"
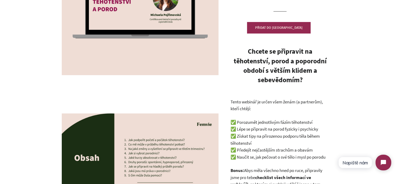
scroll to position [131, 0]
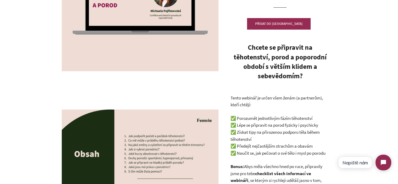
click at [271, 66] on strong "Chcete se připravit na těhotenství, porod a poporodní období s větším klidem a …" at bounding box center [280, 61] width 93 height 37
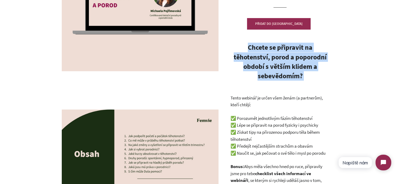
click at [271, 66] on strong "Chcete se připravit na těhotenství, porod a poporodní období s větším klidem a …" at bounding box center [280, 61] width 93 height 37
click at [313, 73] on h3 "Chcete se připravit na těhotenství, porod a poporodní období s větším klidem a …" at bounding box center [281, 62] width 100 height 38
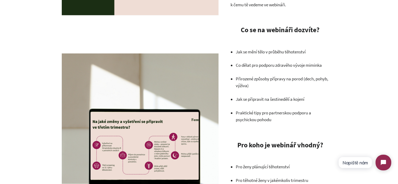
scroll to position [314, 0]
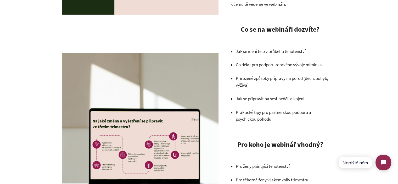
click at [275, 117] on p "Praktické tipy pro partnerskou podporu a psychickou pohodu" at bounding box center [283, 116] width 94 height 14
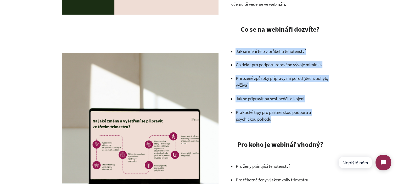
drag, startPoint x: 277, startPoint y: 119, endPoint x: 235, endPoint y: 52, distance: 78.5
click at [235, 52] on div "Chcete se připravit na těhotenství, porod a poporodní období s větším klidem a …" at bounding box center [281, 141] width 100 height 565
copy ul "Jak se mění tělo v průběhu těhotenství Co dělat pro podporu zdravého vývoje mim…"
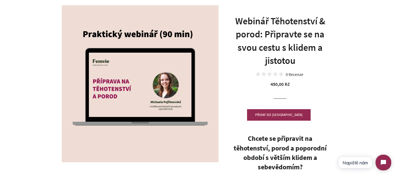
scroll to position [0, 0]
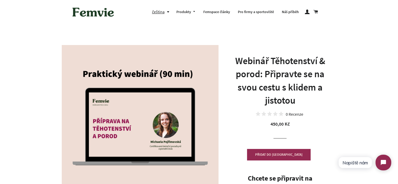
click at [168, 14] on button "čeština" at bounding box center [162, 11] width 20 height 7
click at [167, 11] on button "čeština" at bounding box center [162, 11] width 20 height 7
click at [168, 11] on button "čeština" at bounding box center [162, 11] width 20 height 7
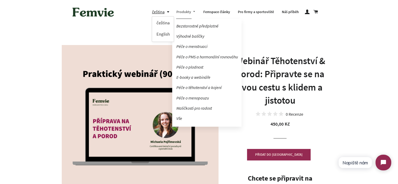
click at [196, 11] on link "Produkty" at bounding box center [185, 12] width 27 height 14
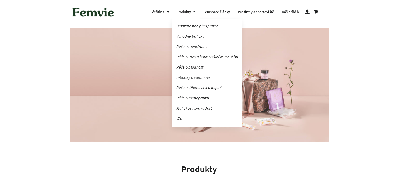
click at [197, 77] on link "E-booky a webináře" at bounding box center [206, 77] width 69 height 9
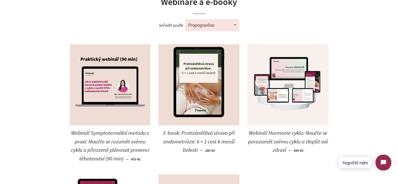
scroll to position [52, 0]
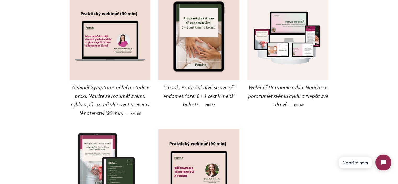
scroll to position [105, 0]
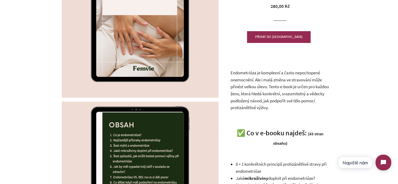
scroll to position [105, 0]
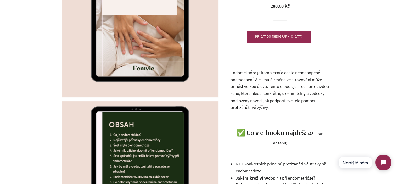
click at [304, 99] on p "Endometrióza je komplexní a často nepochopené onemocnění. Ale i malá změna ve s…" at bounding box center [281, 90] width 100 height 42
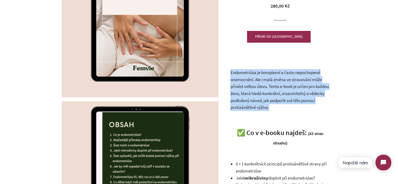
click at [304, 99] on p "Endometrióza je komplexní a často nepochopené onemocnění. Ale i malá změna ve s…" at bounding box center [281, 90] width 100 height 42
click at [314, 108] on p "Endometrióza je komplexní a často nepochopené onemocnění. Ale i malá změna ve s…" at bounding box center [281, 90] width 100 height 42
